Goal: Find specific page/section: Find specific page/section

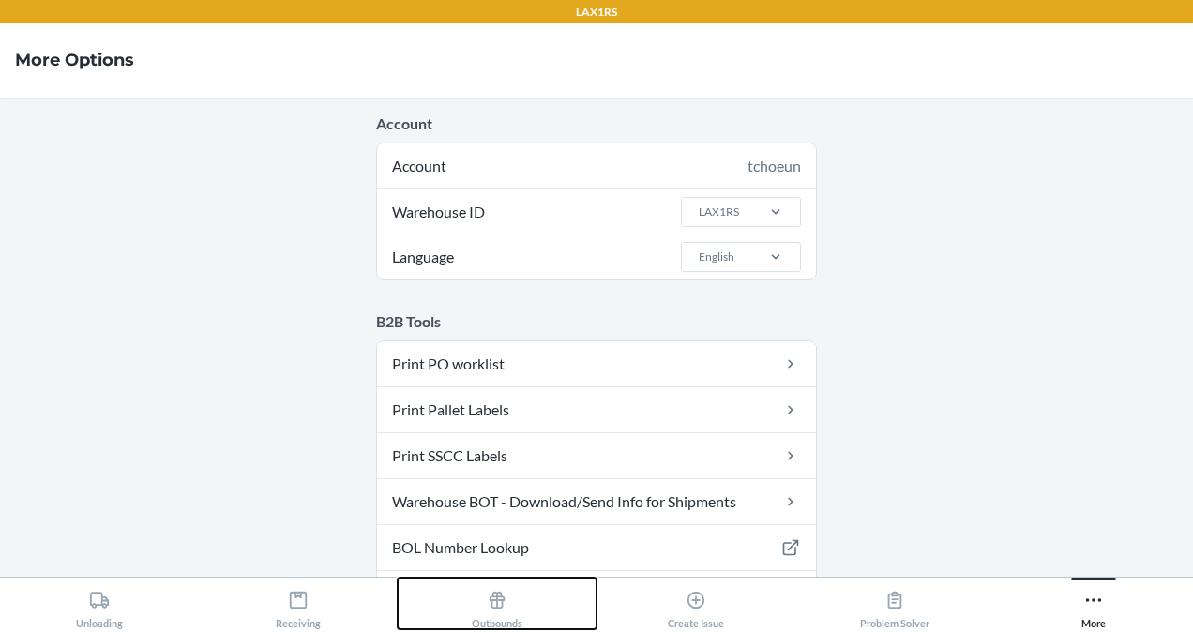
click at [500, 615] on div "Outbounds" at bounding box center [497, 605] width 51 height 47
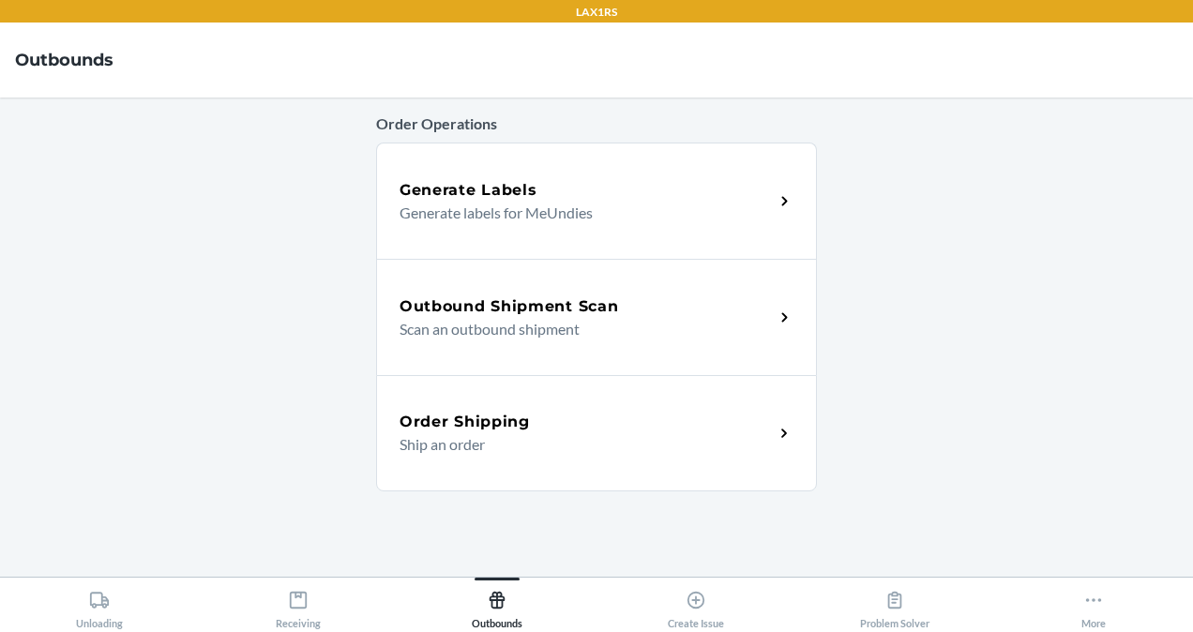
click at [596, 315] on h5 "Outbound Shipment Scan" at bounding box center [509, 306] width 219 height 23
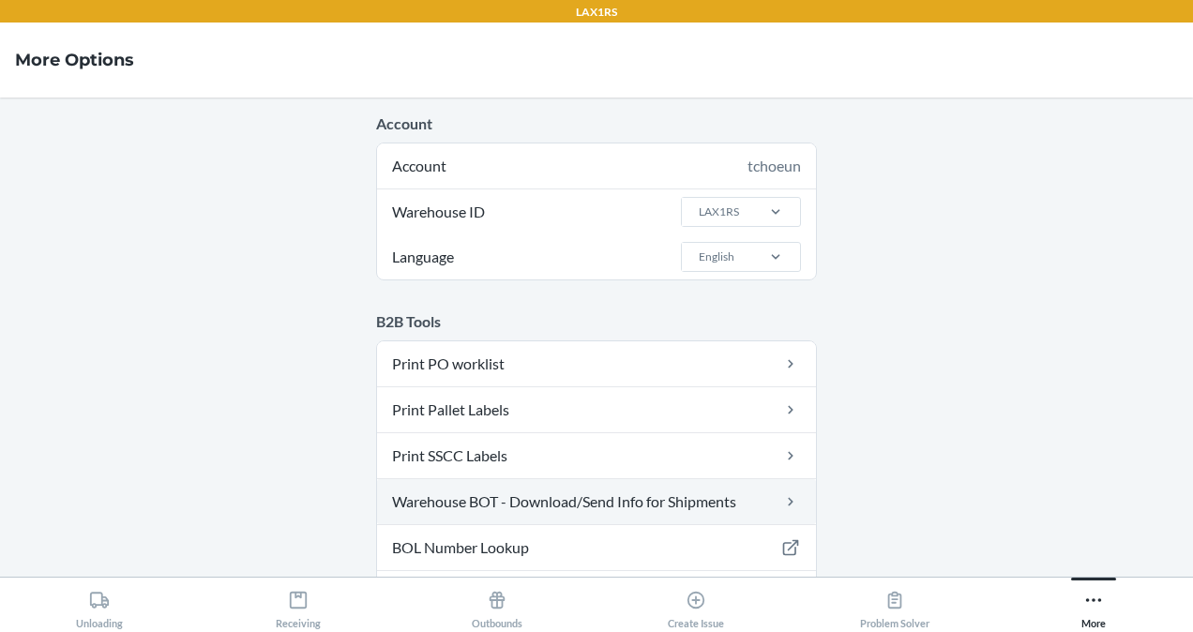
click at [671, 501] on link "Warehouse BOT - Download/Send Info for Shipments" at bounding box center [596, 501] width 439 height 45
